Goal: Task Accomplishment & Management: Use online tool/utility

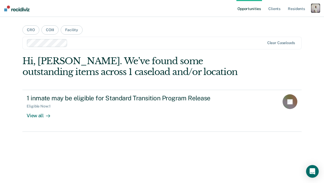
click at [312, 11] on div "button" at bounding box center [316, 8] width 8 height 8
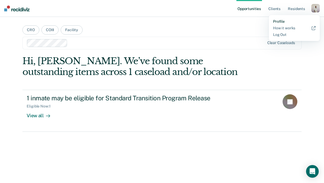
click at [278, 20] on link "Profile" at bounding box center [294, 21] width 43 height 4
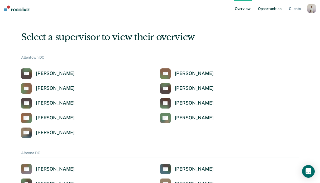
click at [262, 7] on link "Opportunities" at bounding box center [270, 8] width 26 height 17
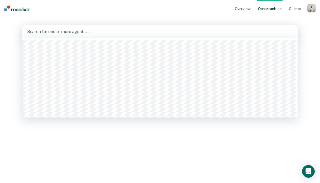
click at [94, 30] on div at bounding box center [160, 32] width 266 height 6
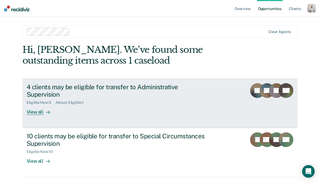
click at [71, 87] on div "4 clients may be eligible for transfer to Administrative Supervision" at bounding box center [119, 90] width 185 height 15
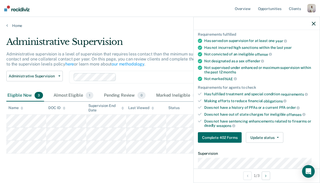
scroll to position [97, 0]
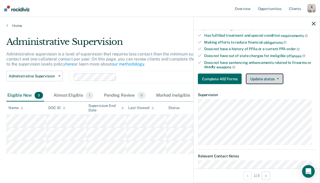
click at [258, 79] on button "Update status" at bounding box center [264, 78] width 37 height 11
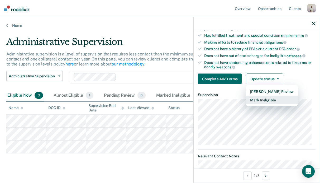
click at [263, 97] on button "Mark Ineligible" at bounding box center [272, 100] width 52 height 8
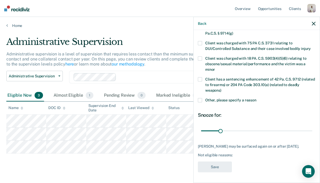
scroll to position [114, 0]
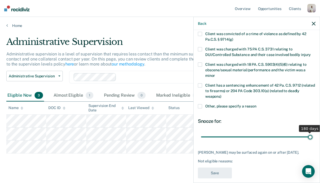
drag, startPoint x: 219, startPoint y: 142, endPoint x: 307, endPoint y: 147, distance: 88.3
type input "180"
click at [307, 142] on input "range" at bounding box center [256, 136] width 111 height 9
click at [315, 23] on icon "button" at bounding box center [314, 24] width 4 height 4
